Goal: Task Accomplishment & Management: Use online tool/utility

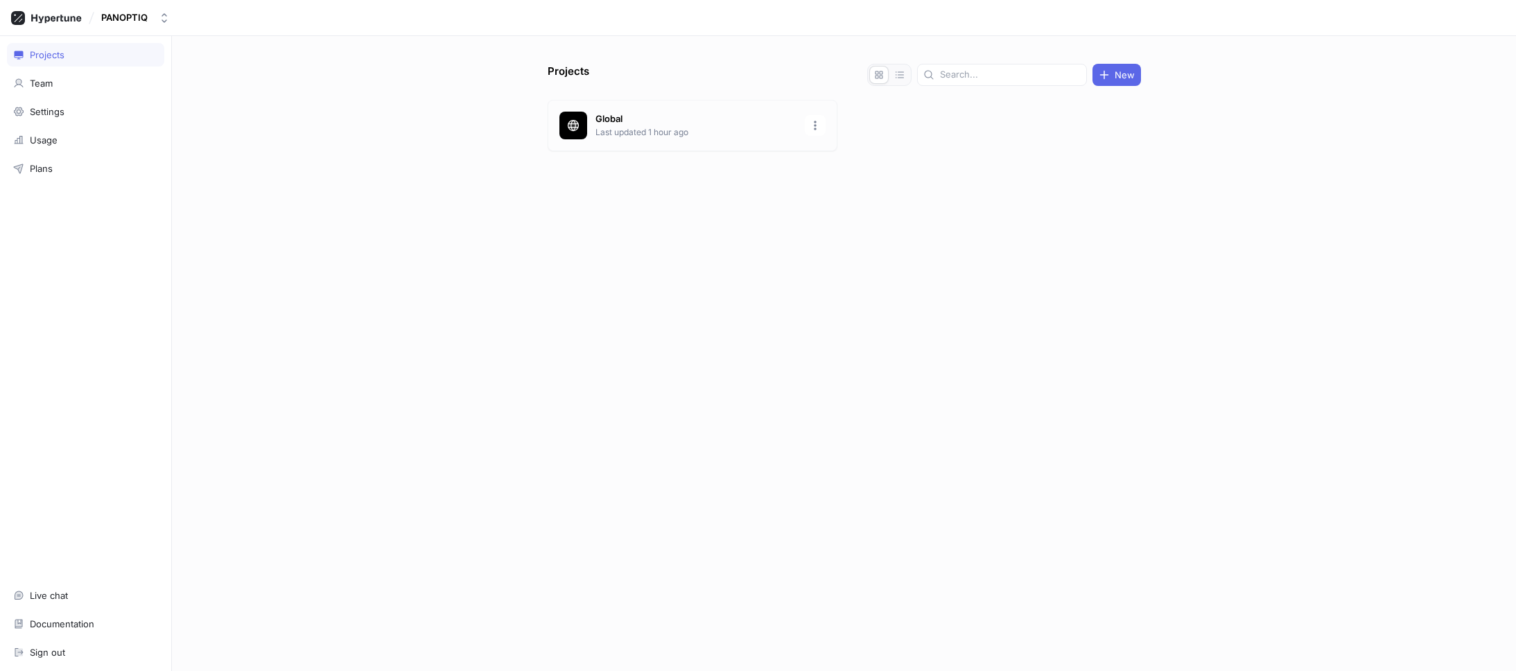
click at [608, 127] on p "Last updated 1 hour ago" at bounding box center [695, 132] width 201 height 12
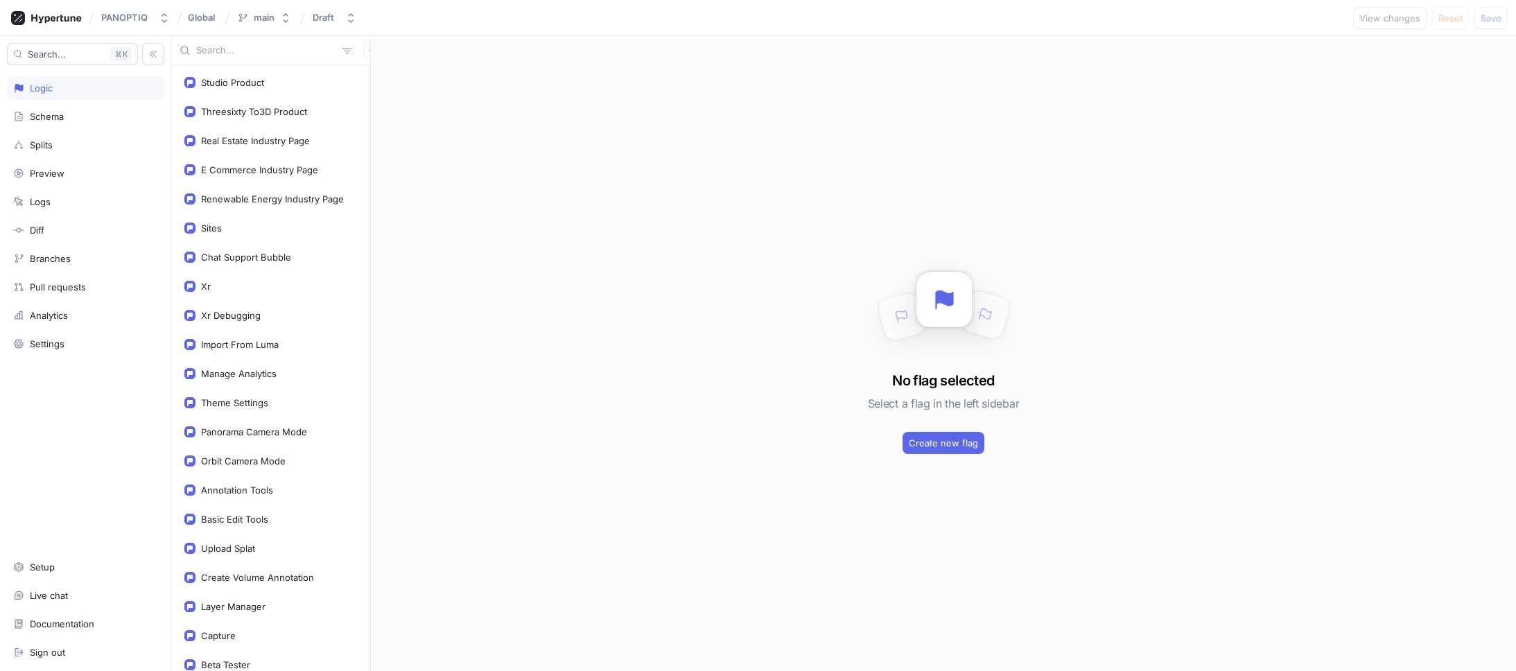
click at [209, 45] on input "text" at bounding box center [266, 51] width 141 height 14
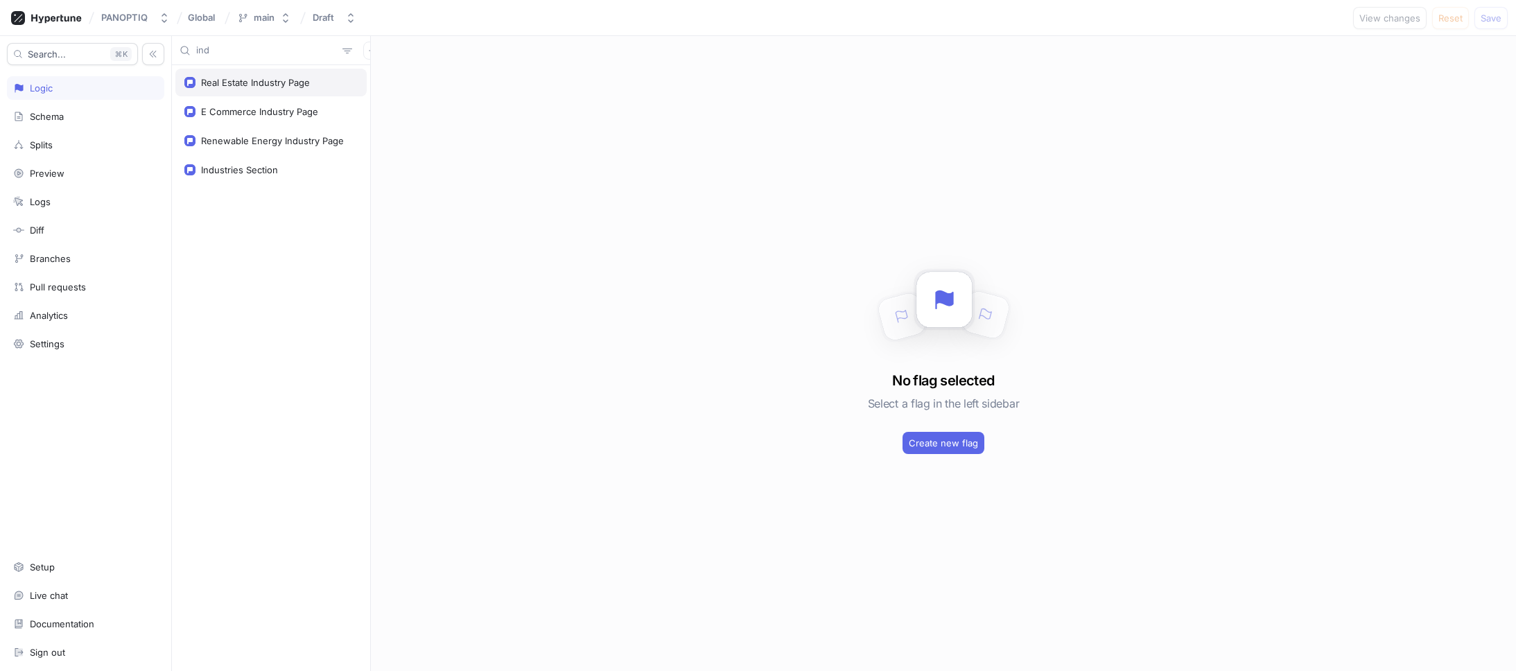
type input "ind"
click at [225, 81] on div "Real Estate Industry Page" at bounding box center [255, 82] width 109 height 11
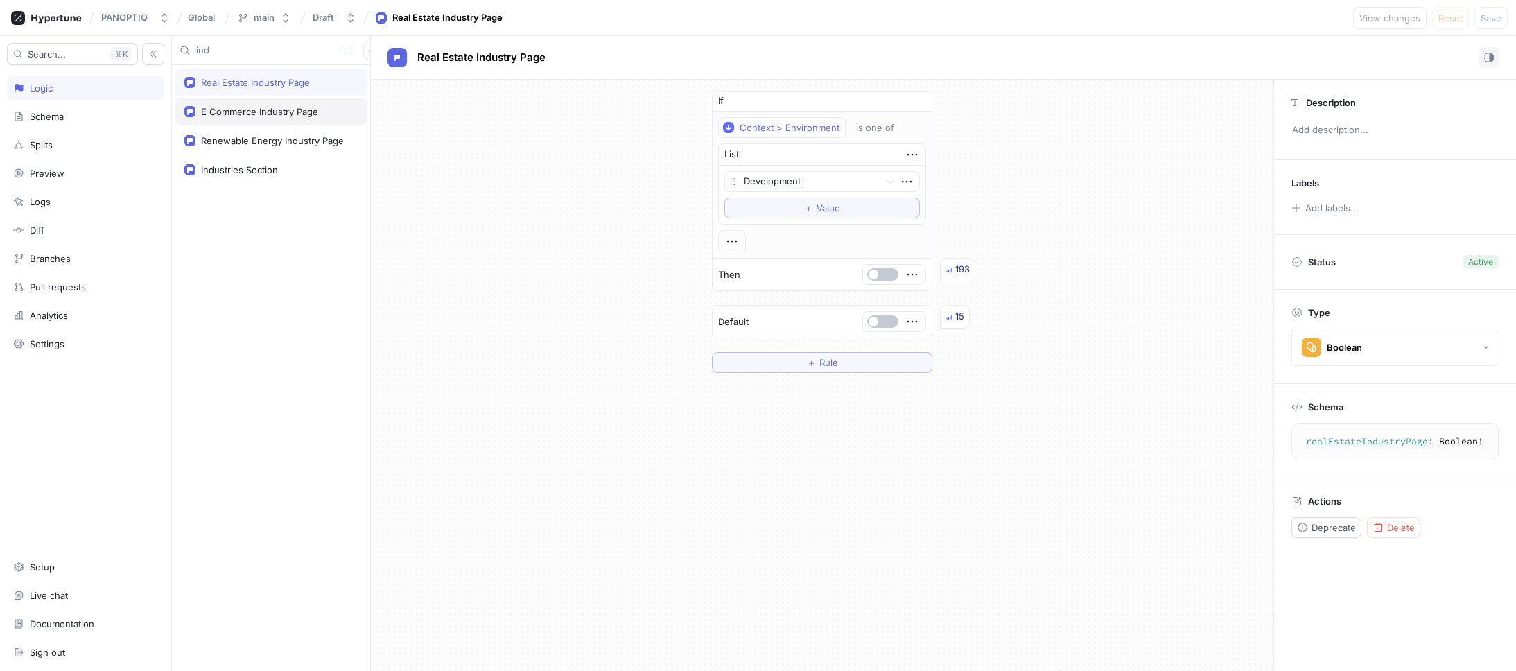
click at [240, 110] on div "E Commerce Industry Page" at bounding box center [259, 111] width 117 height 11
click at [243, 143] on div "Renewable Energy Industry Page" at bounding box center [272, 140] width 143 height 11
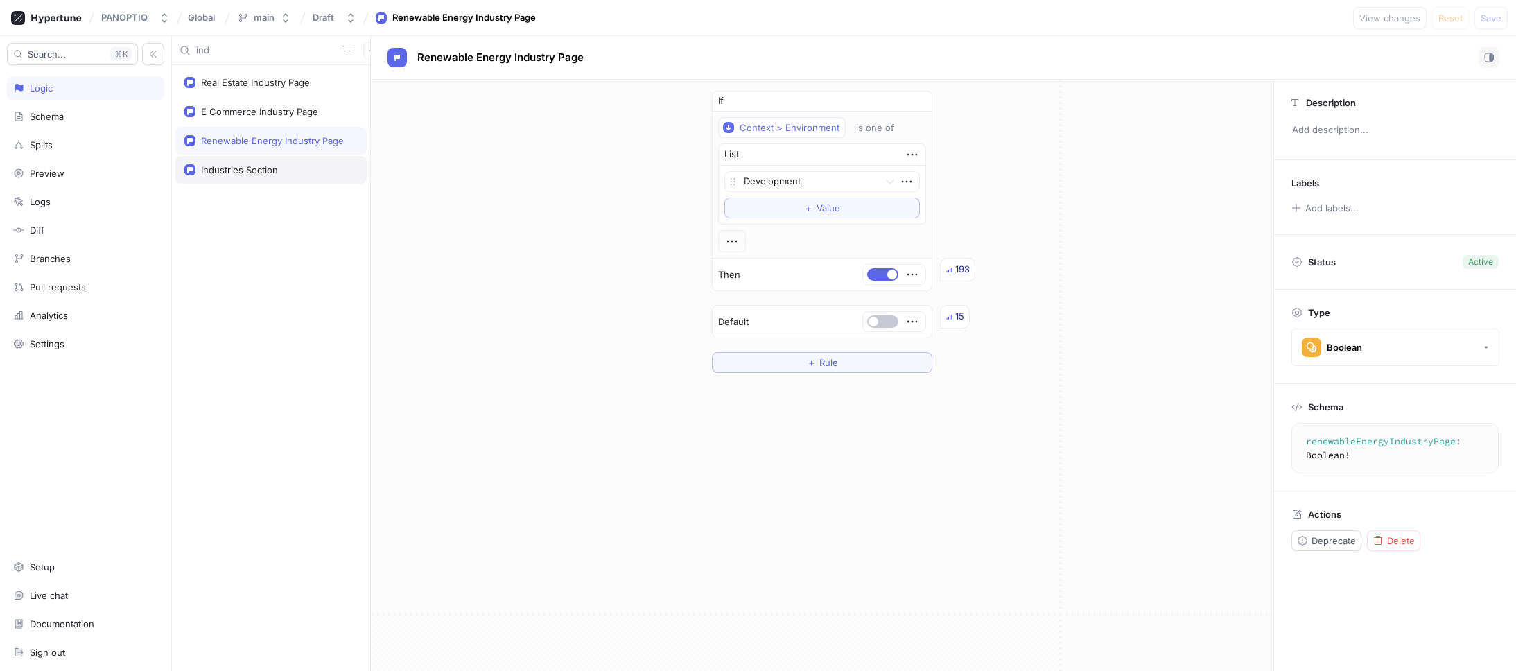
click at [240, 177] on div "Industries Section" at bounding box center [270, 170] width 191 height 28
click at [273, 77] on div "Real Estate Industry Page" at bounding box center [255, 82] width 109 height 11
type textarea "realEstateIndustryPage: Boolean!"
click at [507, 55] on span "Real Estate Industry Page" at bounding box center [481, 57] width 128 height 11
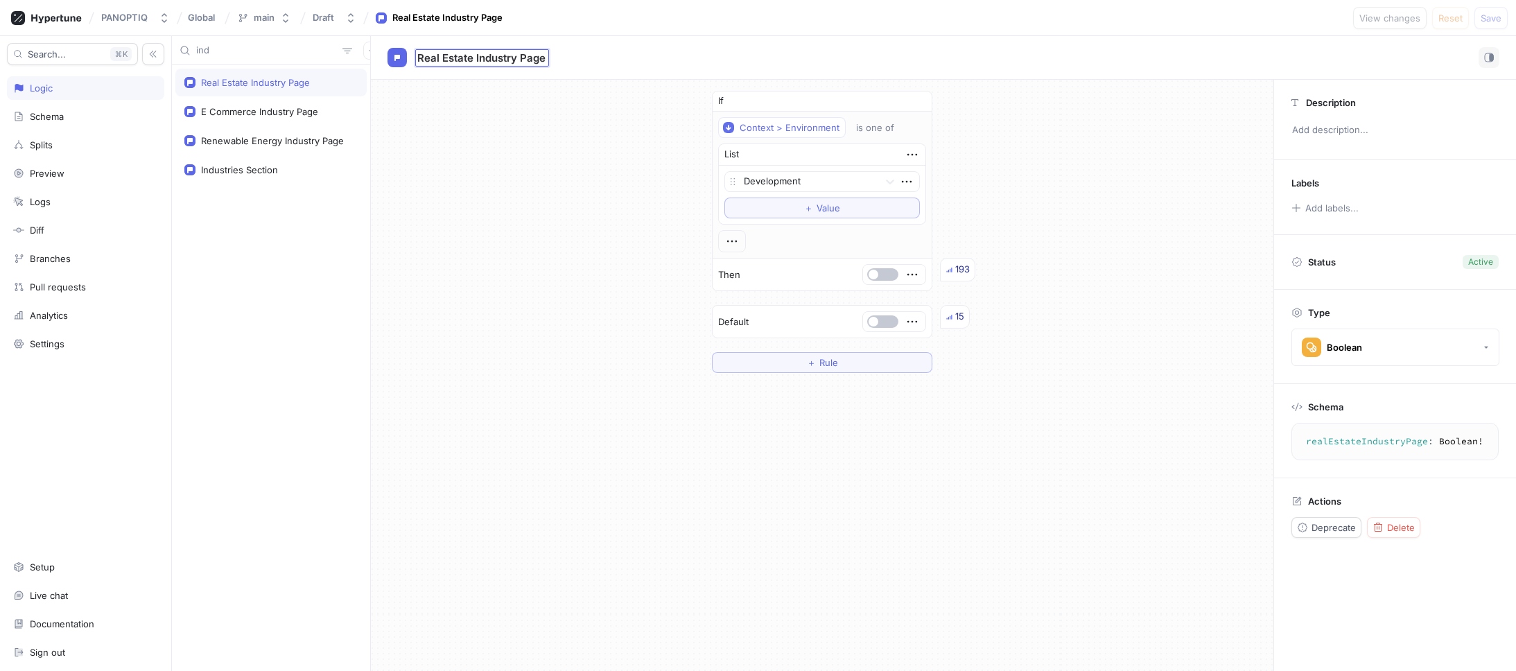
click at [504, 55] on input "Real Estate Industry Page" at bounding box center [482, 57] width 130 height 13
type input "Real Estate Solution Page"
click at [278, 112] on div "ind Real Estate Industry Page E Commerce Industry Page Renewable Energy Industr…" at bounding box center [844, 353] width 1344 height 635
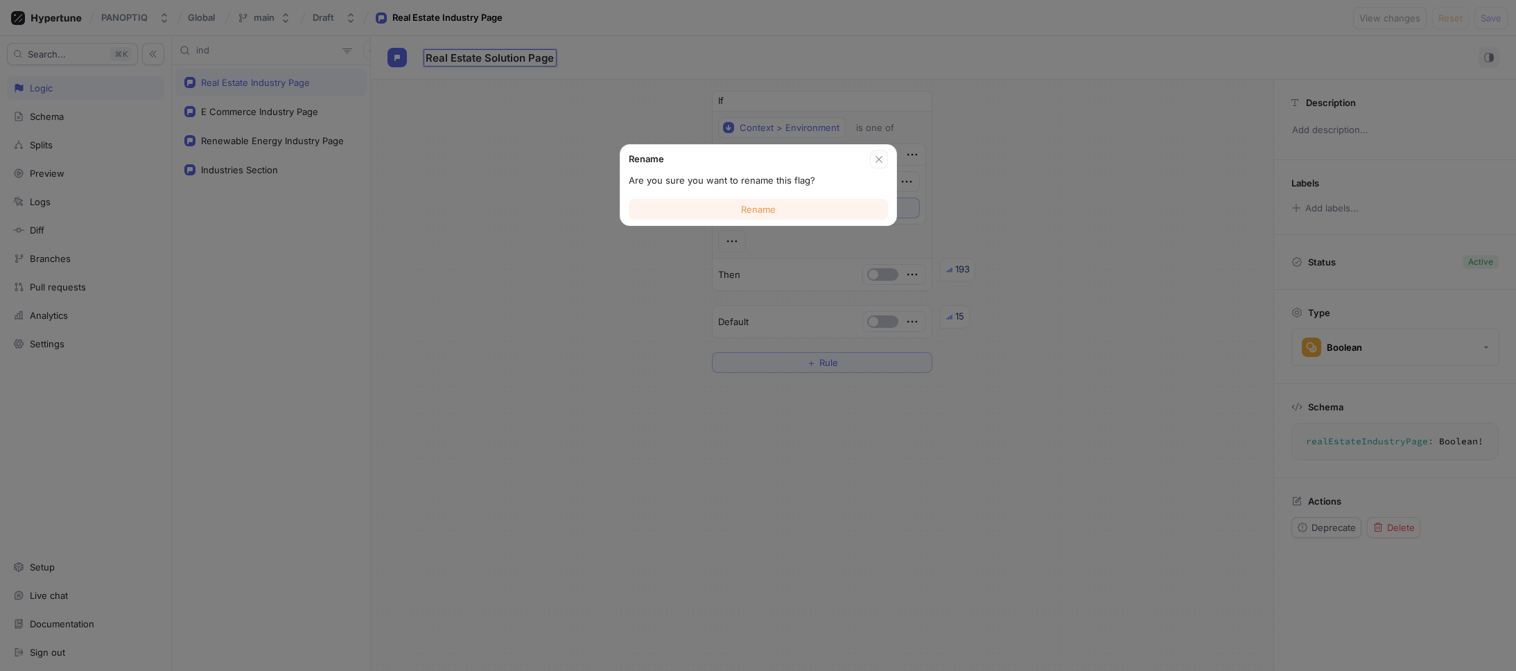
click at [739, 216] on button "Rename" at bounding box center [758, 209] width 259 height 21
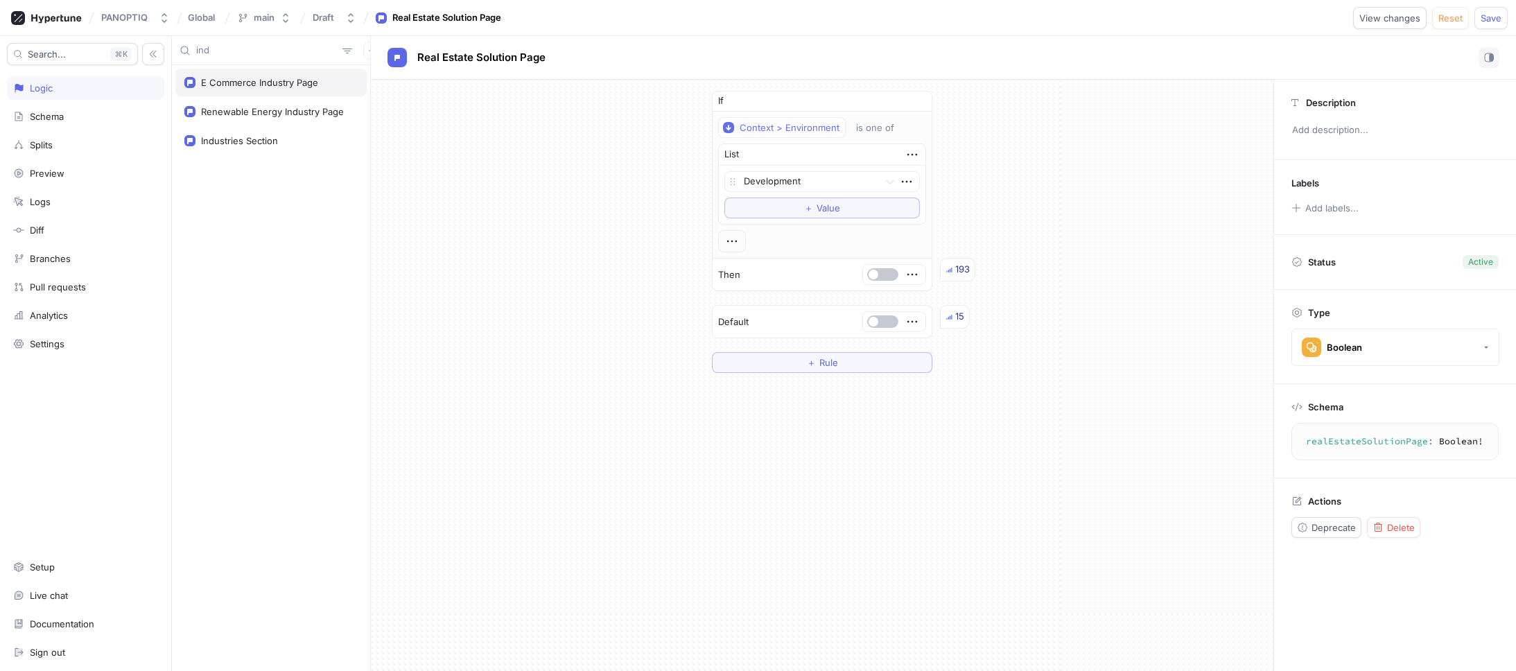
click at [283, 92] on div "E Commerce Industry Page" at bounding box center [270, 83] width 191 height 28
type textarea "eCommerceIndustryPage: Boolean!"
click at [493, 54] on span "E Commerce Industry Page" at bounding box center [485, 57] width 137 height 11
click at [493, 54] on input "E Commerce Industry Page" at bounding box center [486, 57] width 138 height 13
click at [501, 59] on input "E Commerce Industry Page" at bounding box center [486, 57] width 138 height 13
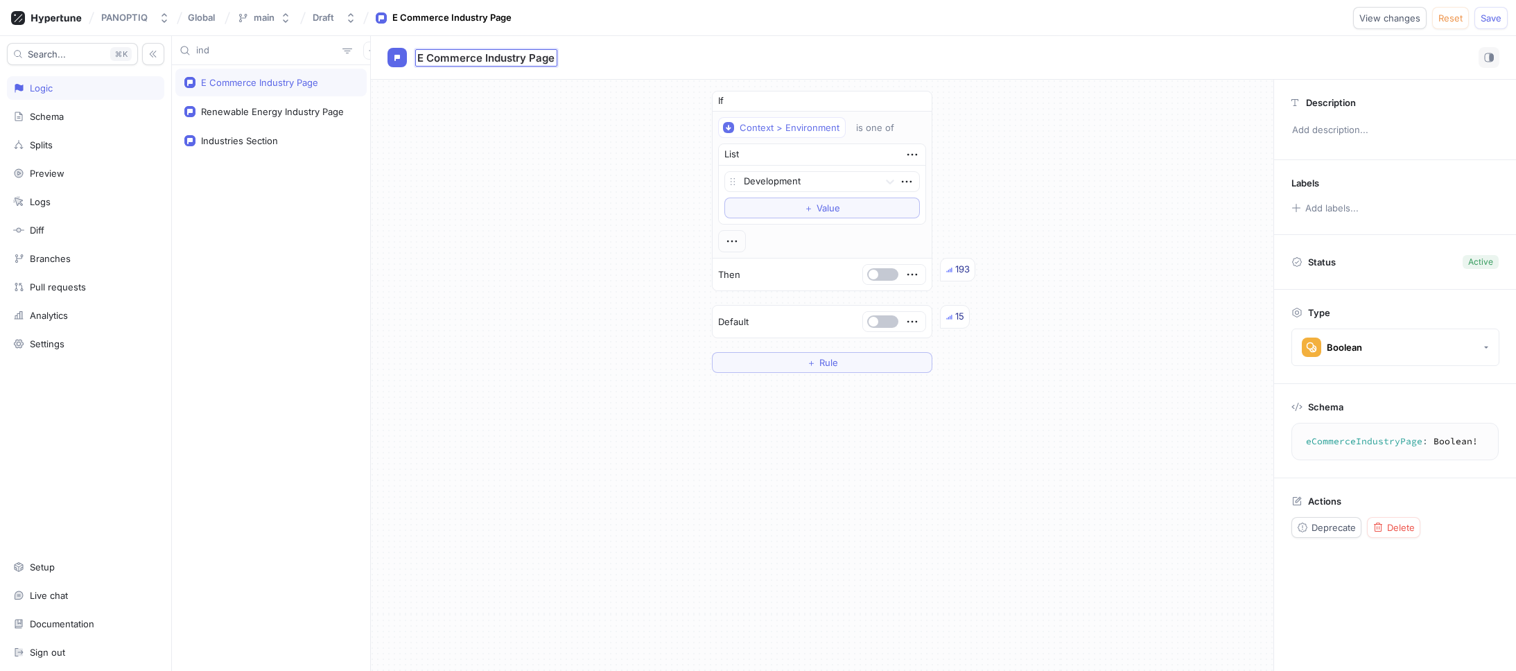
click at [501, 59] on input "E Commerce Industry Page" at bounding box center [486, 57] width 138 height 13
type input "E Commerce Solution Page"
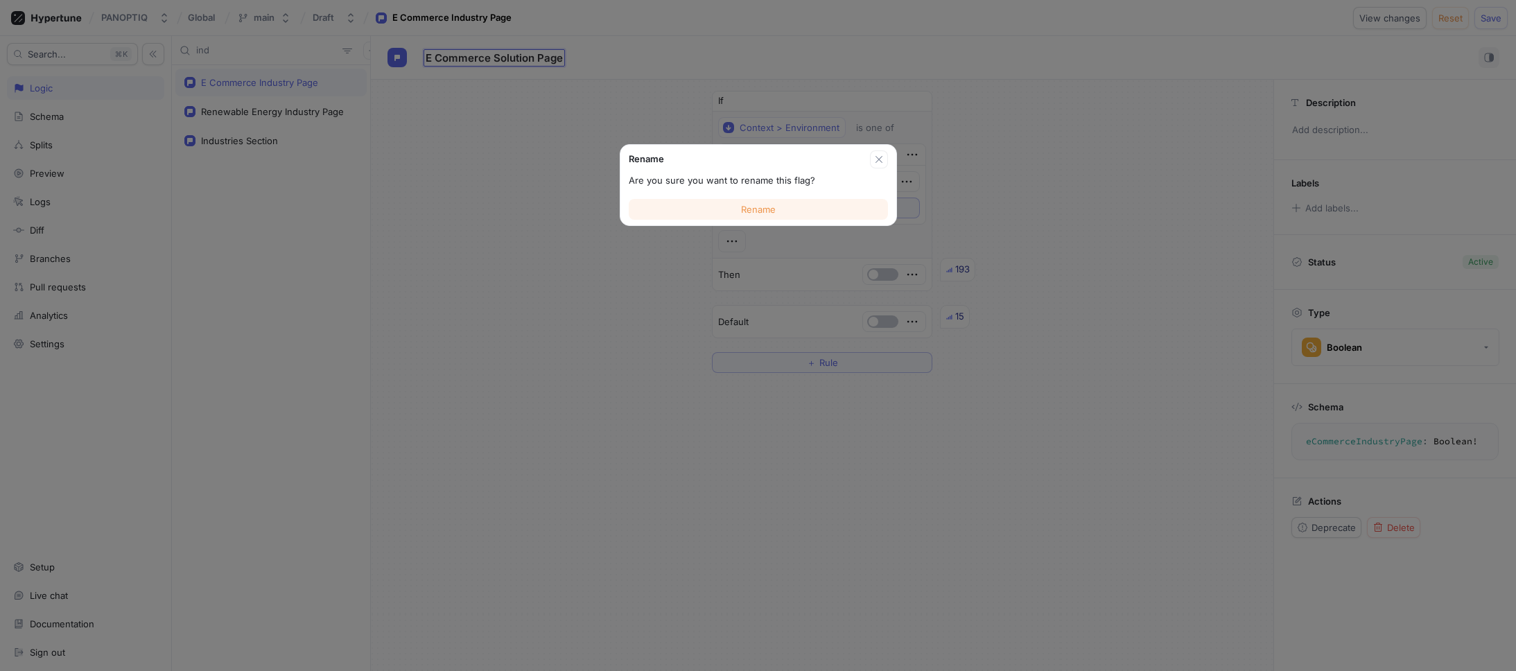
click at [760, 209] on span "Rename" at bounding box center [758, 209] width 35 height 8
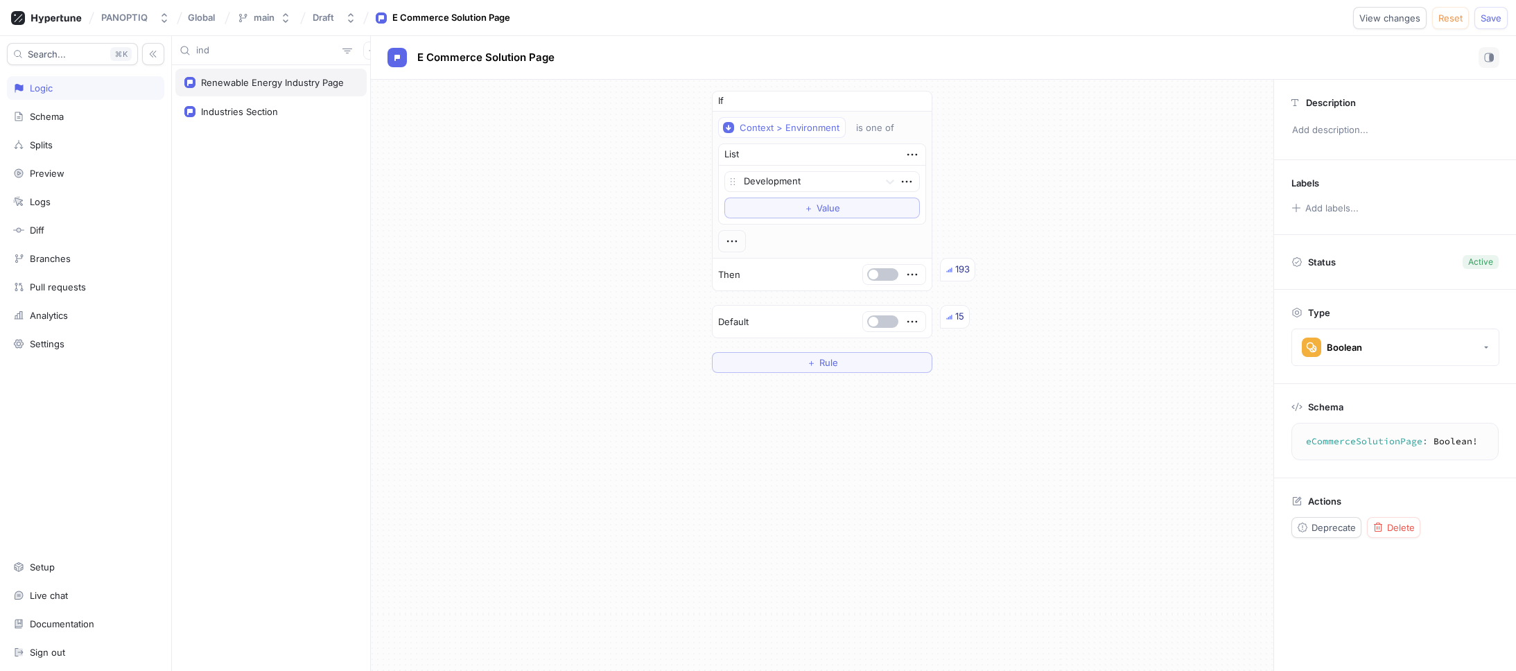
click at [295, 80] on div "Renewable Energy Industry Page" at bounding box center [272, 82] width 143 height 11
type textarea "renewableEnergyIndustryPage: Boolean!"
click at [524, 55] on span "Renewable Energy Industry Page" at bounding box center [500, 57] width 166 height 11
click at [533, 56] on input "Renewable Energy Industry Page" at bounding box center [500, 57] width 167 height 13
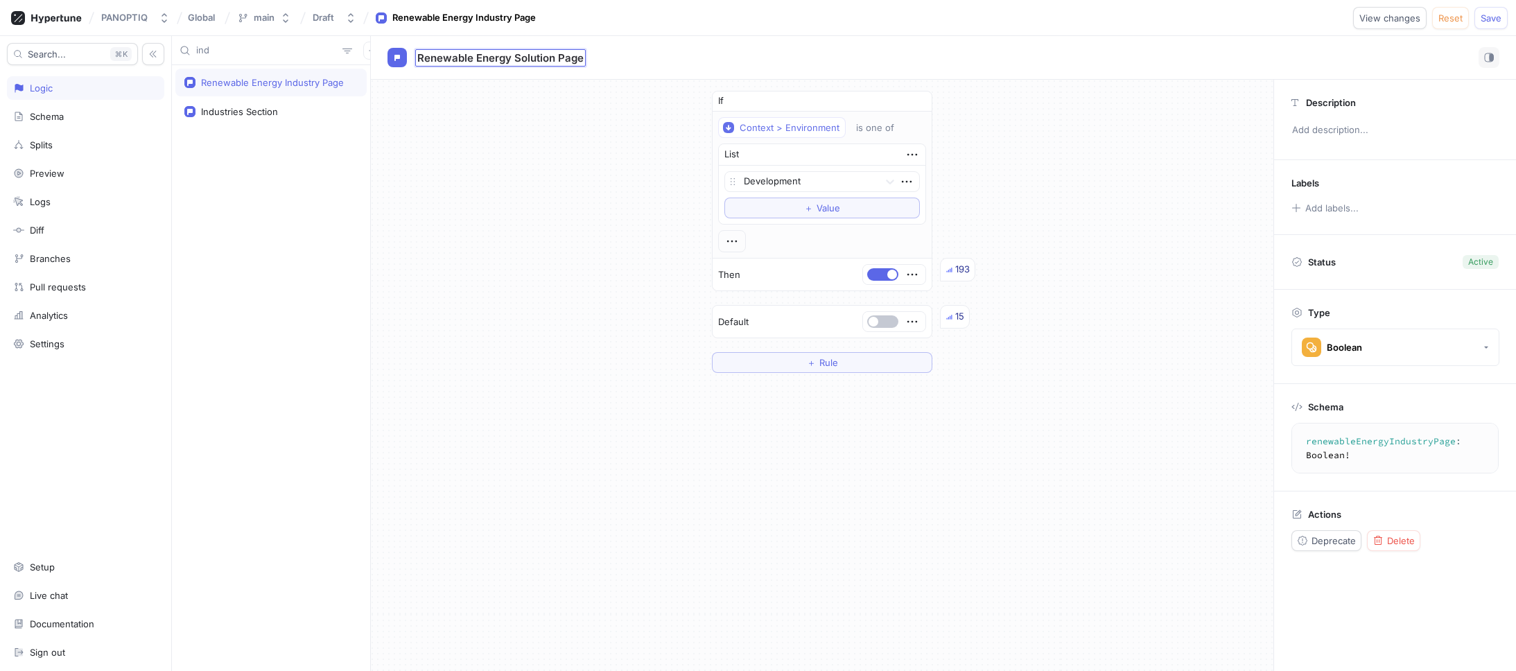
type input "Renewable Energy Solution Page"
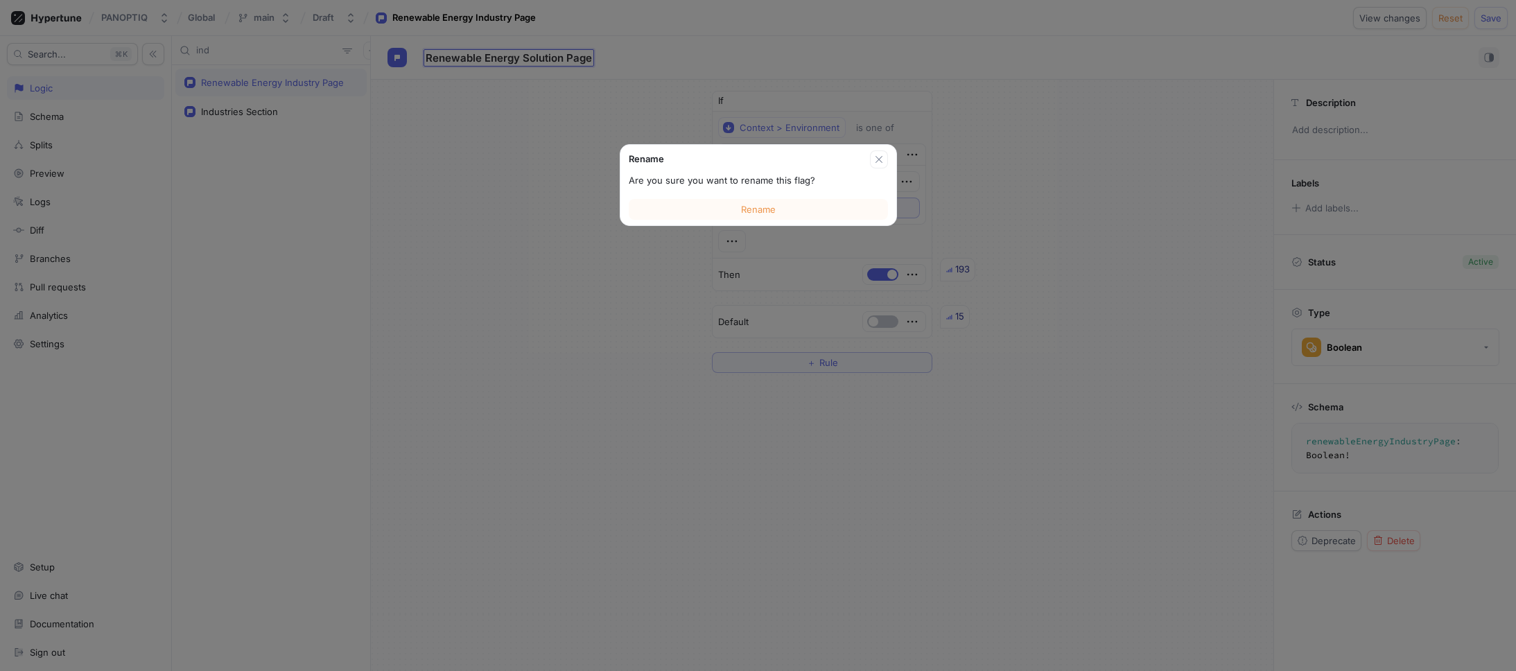
click at [710, 196] on div "Rename" at bounding box center [758, 209] width 276 height 32
click at [715, 205] on button "Rename" at bounding box center [758, 209] width 259 height 21
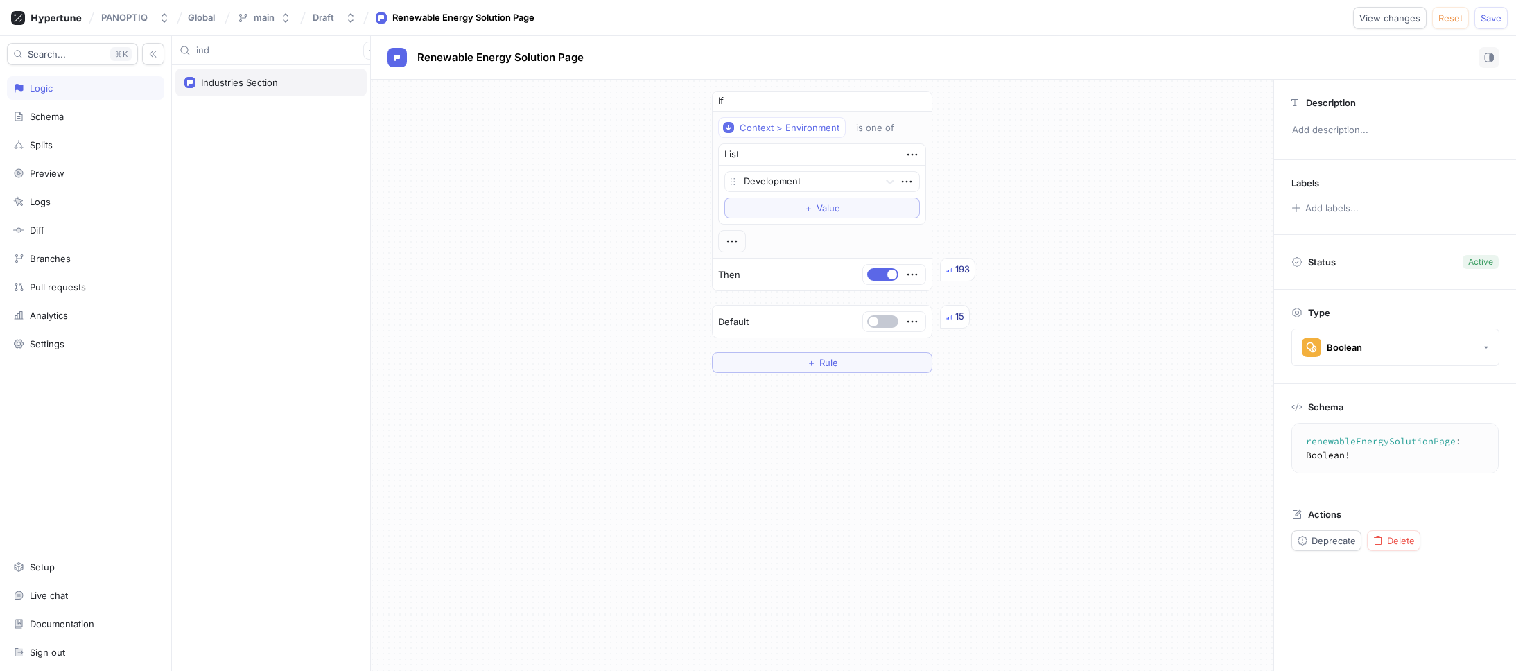
click at [228, 82] on div "Industries Section" at bounding box center [239, 82] width 77 height 11
type textarea "industriesSection: Boolean!"
click at [462, 55] on span "Industries Section" at bounding box center [462, 57] width 90 height 11
click at [441, 60] on input "Industries Section" at bounding box center [463, 57] width 92 height 13
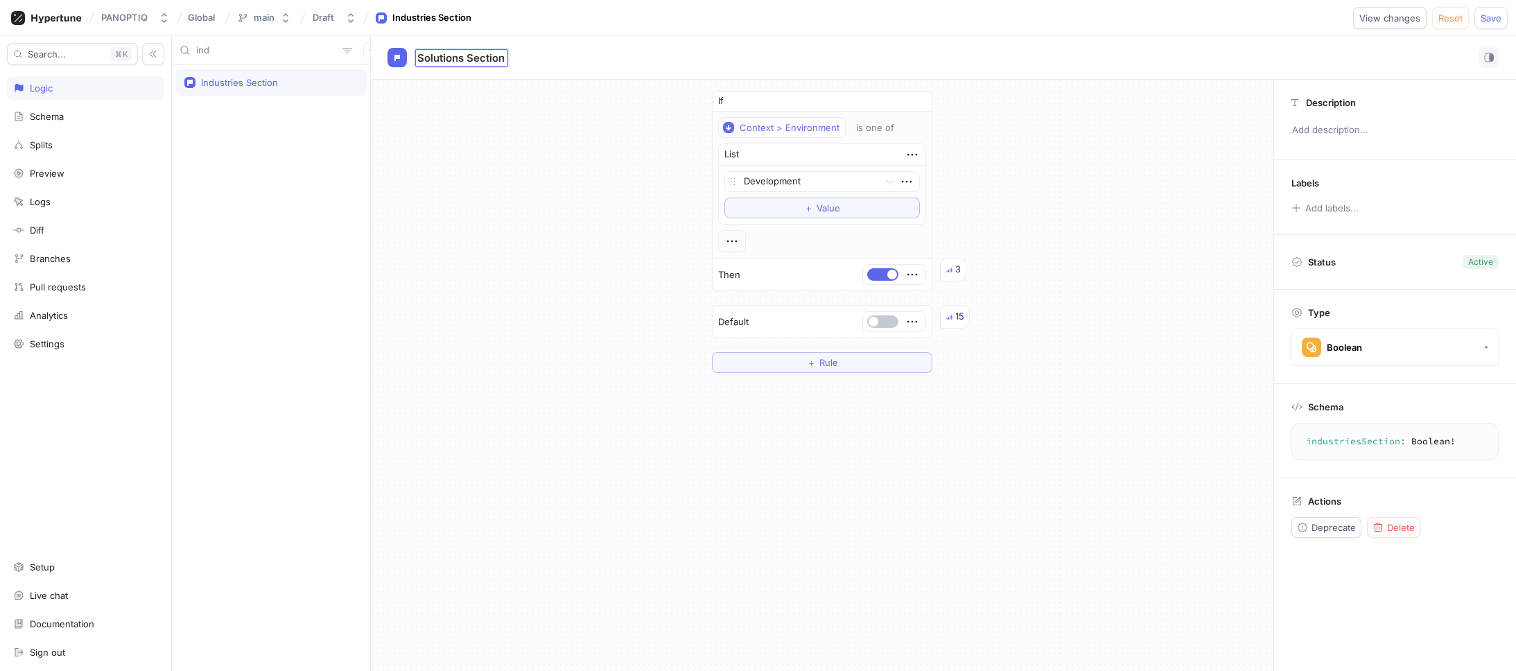
type input "Solutions Section"
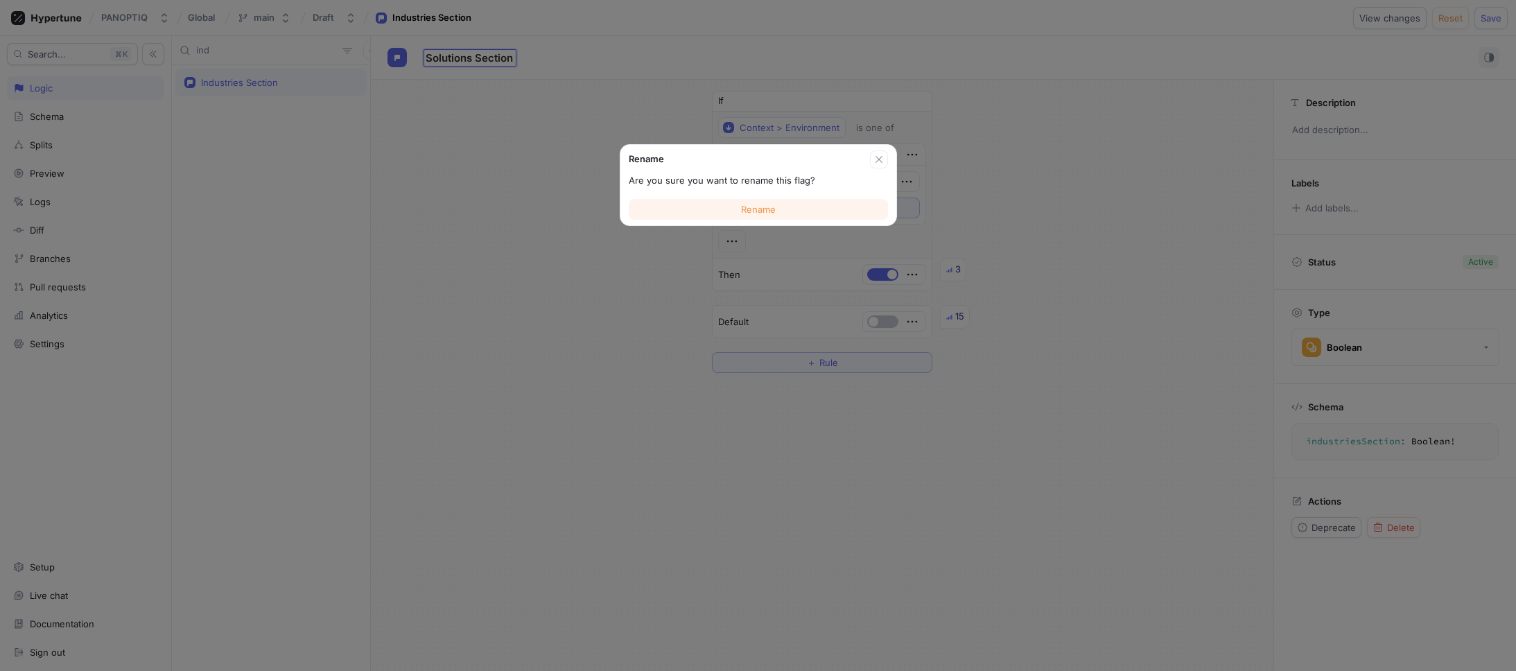
click at [703, 216] on button "Rename" at bounding box center [758, 209] width 259 height 21
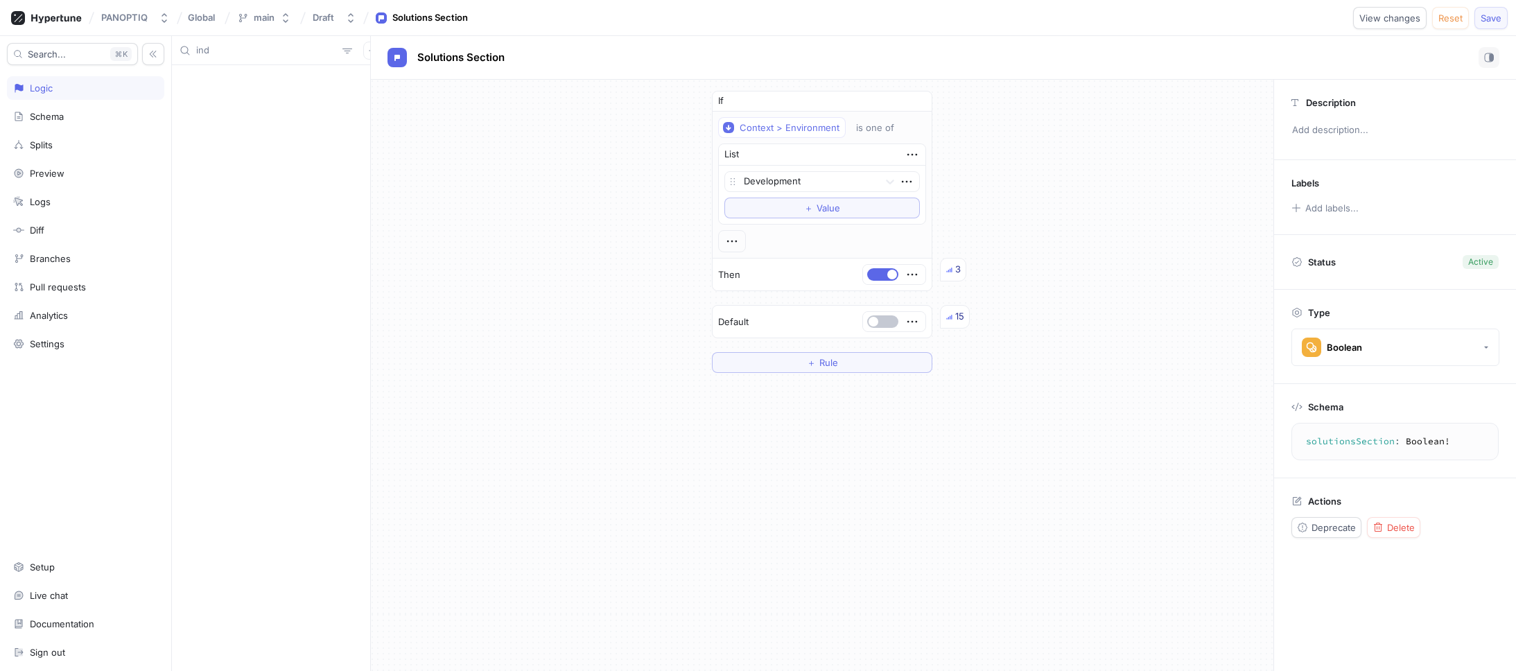
click at [1482, 17] on span "Save" at bounding box center [1490, 18] width 21 height 8
